Goal: Task Accomplishment & Management: Manage account settings

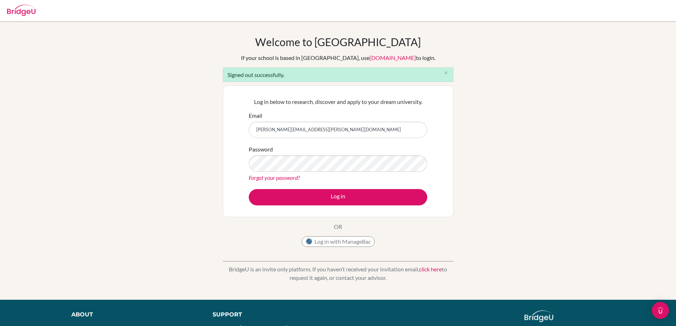
drag, startPoint x: 0, startPoint y: 0, endPoint x: 339, endPoint y: 126, distance: 361.9
click at [339, 126] on input "nina.hedin@helsingborg.se" at bounding box center [338, 130] width 178 height 16
type input "[EMAIL_ADDRESS][DOMAIN_NAME]"
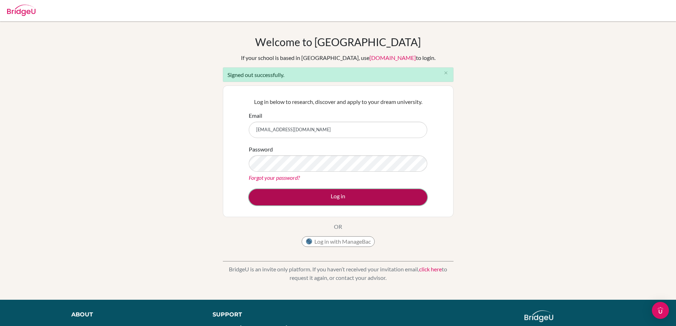
click at [372, 197] on button "Log in" at bounding box center [338, 197] width 178 height 16
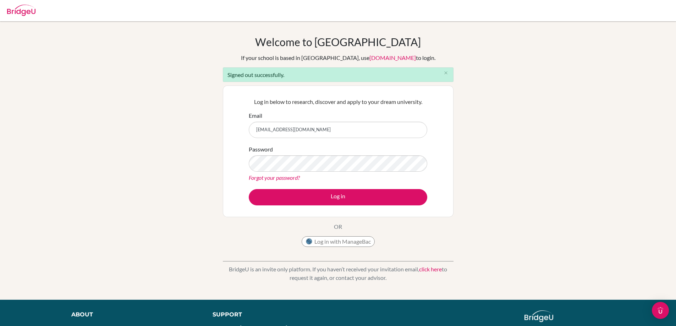
type input "[PERSON_NAME][EMAIL_ADDRESS][PERSON_NAME][DOMAIN_NAME]"
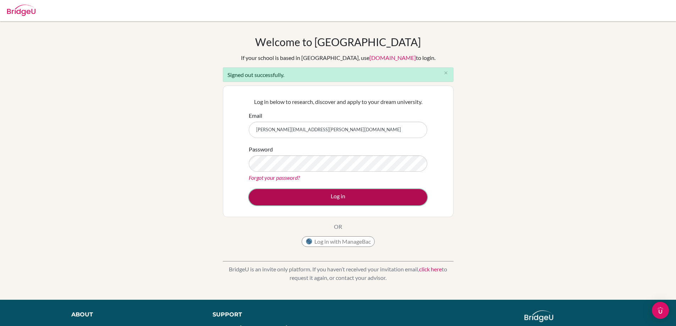
click at [349, 198] on button "Log in" at bounding box center [338, 197] width 178 height 16
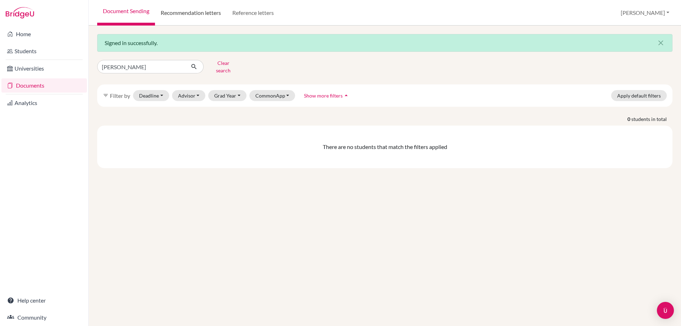
click at [189, 16] on link "Recommendation letters" at bounding box center [191, 13] width 72 height 26
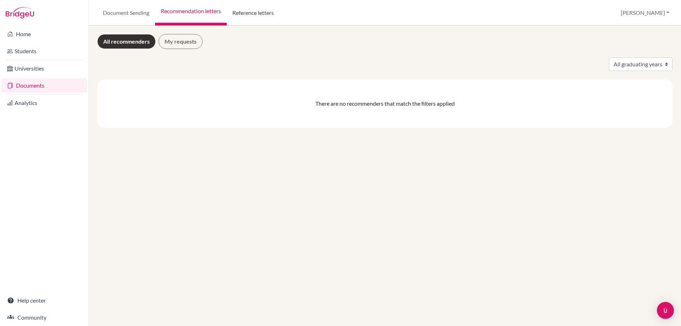
click at [250, 15] on link "Reference letters" at bounding box center [253, 13] width 53 height 26
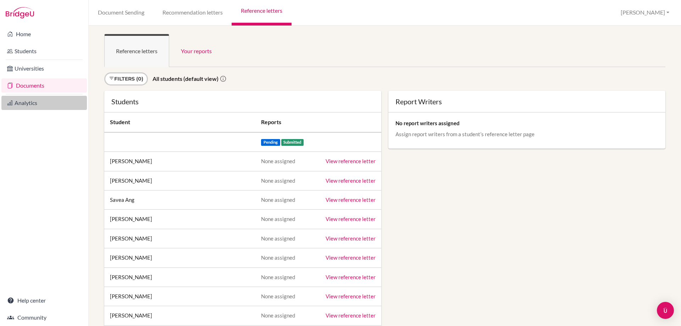
click at [23, 104] on link "Analytics" at bounding box center [43, 103] width 85 height 14
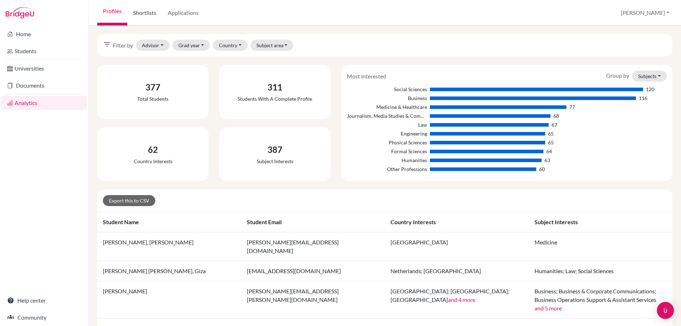
click at [140, 16] on link "Shortlists" at bounding box center [144, 13] width 35 height 26
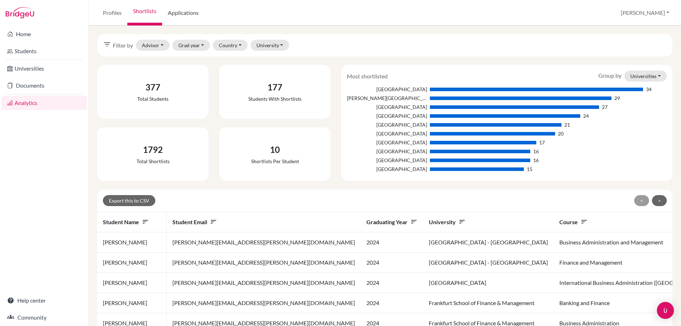
click at [191, 11] on link "Applications" at bounding box center [183, 13] width 42 height 26
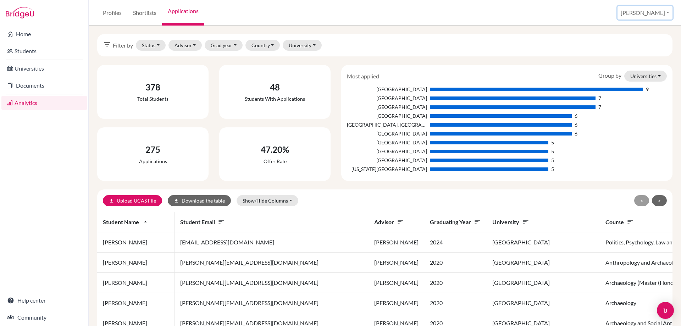
click at [661, 13] on button "[PERSON_NAME]" at bounding box center [644, 12] width 55 height 13
click at [641, 39] on link "School Settings" at bounding box center [612, 40] width 56 height 11
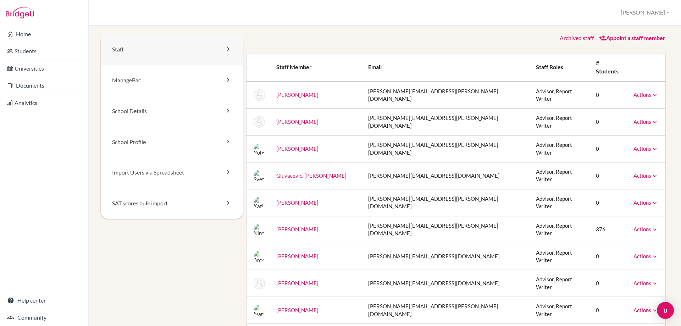
click at [155, 49] on link "Staff" at bounding box center [172, 49] width 142 height 31
click at [159, 75] on link "ManageBac" at bounding box center [172, 80] width 142 height 31
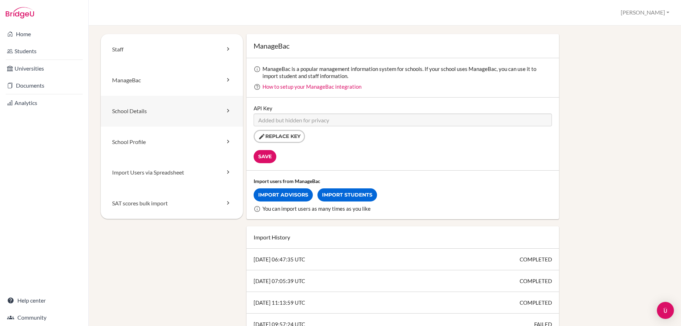
click at [159, 98] on link "School Details" at bounding box center [172, 111] width 142 height 31
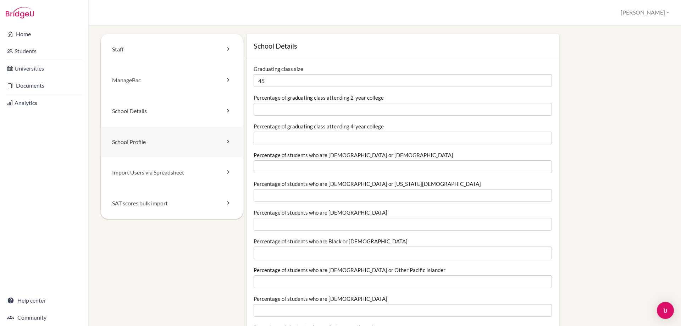
click at [162, 132] on link "School Profile" at bounding box center [172, 142] width 142 height 31
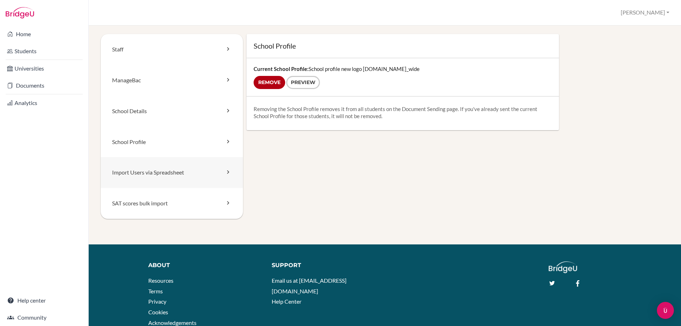
click at [155, 169] on link "Import Users via Spreadsheet" at bounding box center [172, 172] width 142 height 31
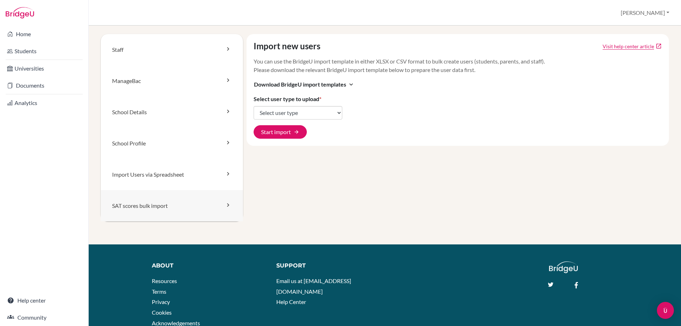
click at [145, 210] on link "SAT scores bulk import" at bounding box center [172, 205] width 142 height 31
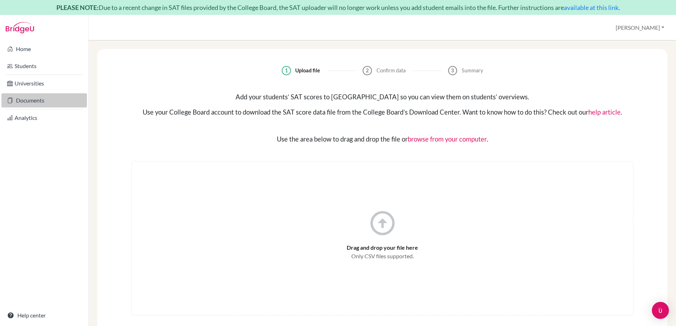
click at [27, 102] on link "Documents" at bounding box center [43, 100] width 85 height 14
